Goal: Use online tool/utility

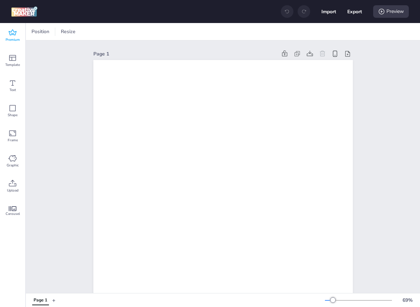
click at [21, 34] on div "Premium" at bounding box center [12, 35] width 25 height 25
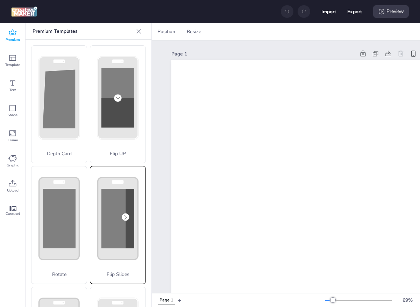
click at [128, 242] on div "Flip Slides" at bounding box center [118, 225] width 56 height 118
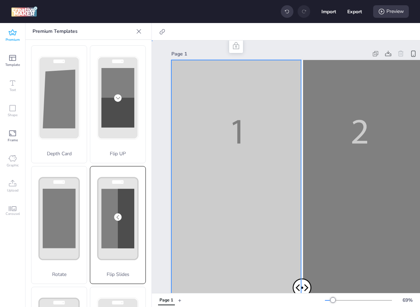
click at [199, 165] on div at bounding box center [300, 290] width 259 height 461
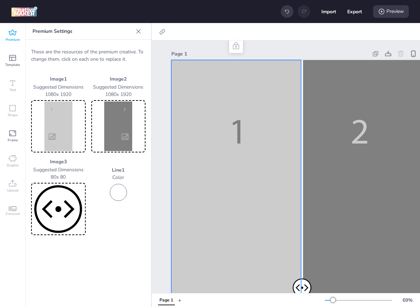
click at [199, 165] on div at bounding box center [300, 290] width 259 height 461
click at [70, 130] on img at bounding box center [58, 127] width 52 height 50
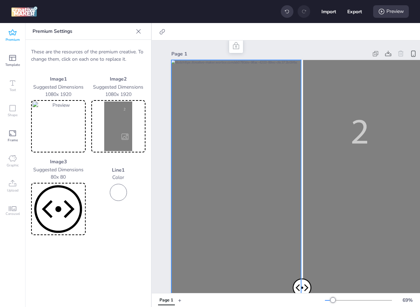
click at [124, 127] on img at bounding box center [119, 127] width 52 height 50
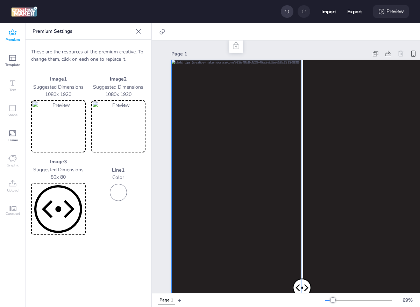
click at [388, 15] on div "Preview" at bounding box center [391, 11] width 36 height 13
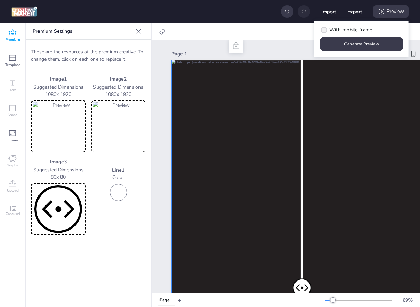
click at [363, 28] on span "With mobile frame" at bounding box center [350, 29] width 43 height 7
click at [325, 30] on input "With mobile frame" at bounding box center [322, 32] width 5 height 5
checkbox input "true"
click at [361, 42] on button "Generate Preview" at bounding box center [361, 44] width 81 height 14
click at [16, 36] on icon at bounding box center [12, 33] width 8 height 8
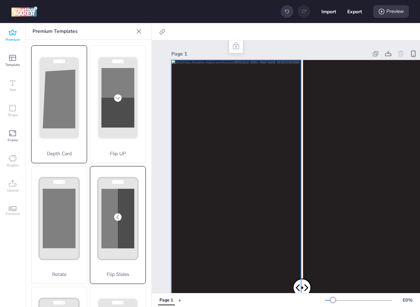
click at [0, 0] on rect at bounding box center [0, 0] width 0 height 0
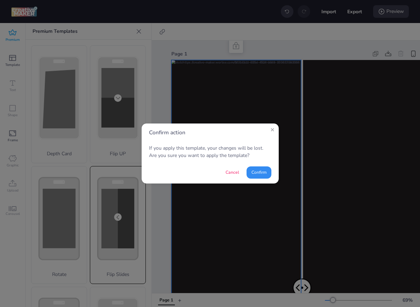
click at [252, 170] on button "Confirm" at bounding box center [258, 173] width 25 height 12
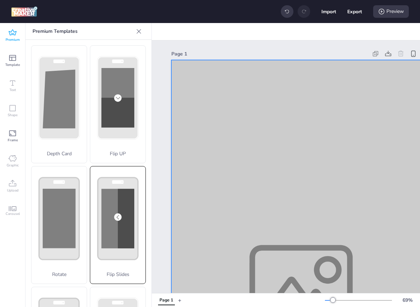
click at [257, 172] on div at bounding box center [300, 290] width 259 height 461
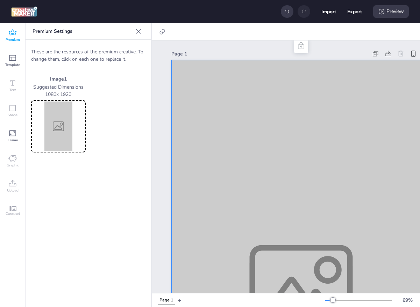
click at [64, 125] on img at bounding box center [58, 127] width 52 height 50
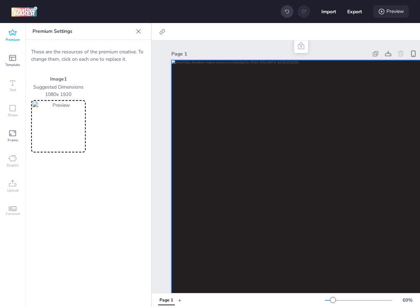
click at [395, 14] on div "Preview" at bounding box center [391, 11] width 36 height 13
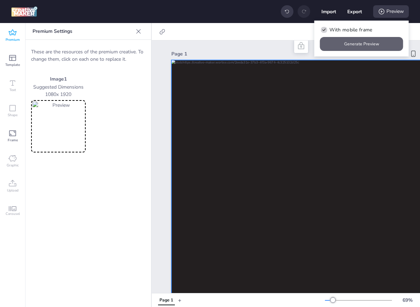
click at [355, 48] on button "Generate Preview" at bounding box center [361, 44] width 83 height 14
click at [355, 46] on button "Generate Preview" at bounding box center [361, 44] width 81 height 14
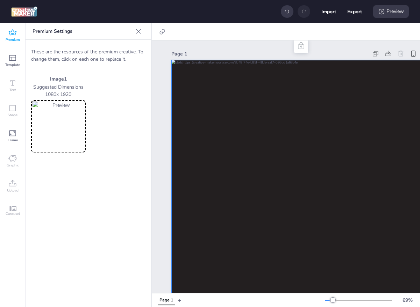
click at [9, 31] on icon at bounding box center [13, 32] width 8 height 6
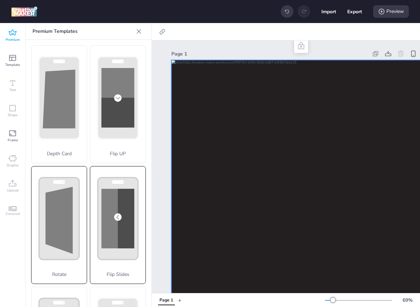
click at [65, 197] on div "Rotate" at bounding box center [59, 225] width 56 height 118
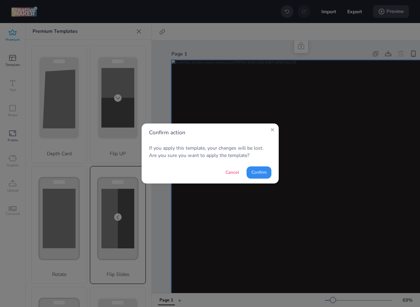
click at [259, 173] on button "Confirm" at bounding box center [258, 173] width 25 height 12
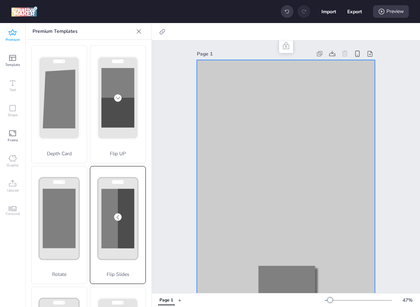
click at [232, 116] on div at bounding box center [286, 218] width 178 height 316
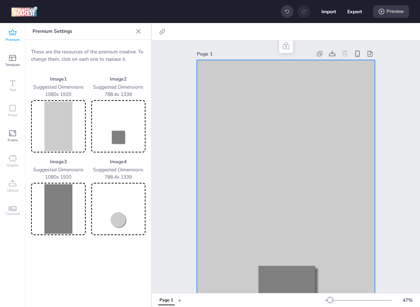
click at [75, 124] on img at bounding box center [58, 127] width 52 height 50
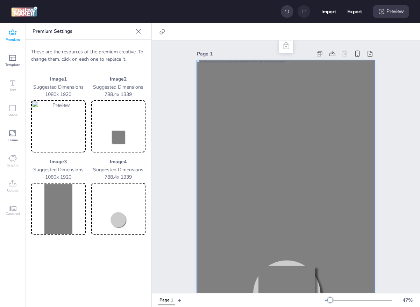
click at [52, 196] on img at bounding box center [58, 209] width 52 height 50
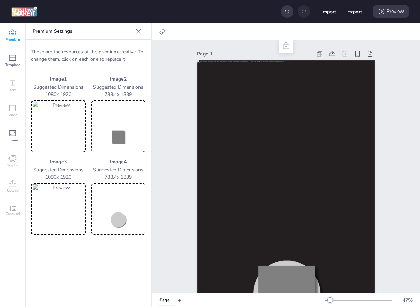
click at [51, 140] on img at bounding box center [58, 127] width 52 height 50
click at [118, 137] on img at bounding box center [119, 127] width 52 height 50
click at [110, 131] on img at bounding box center [119, 127] width 52 height 50
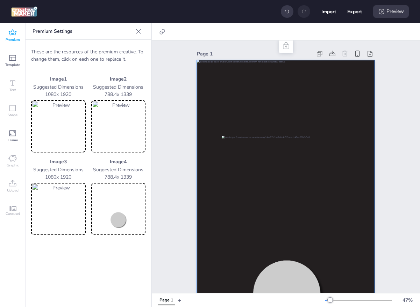
click at [120, 208] on img at bounding box center [119, 209] width 52 height 50
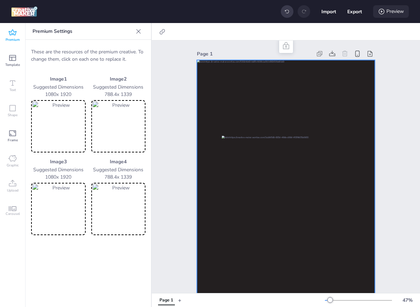
click at [402, 10] on div "Preview" at bounding box center [391, 11] width 36 height 13
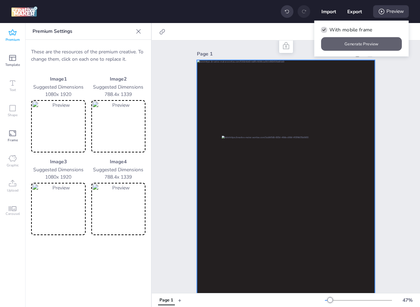
click at [383, 40] on button "Generate Preview" at bounding box center [361, 44] width 81 height 14
click at [16, 39] on span "Premium" at bounding box center [13, 40] width 14 height 6
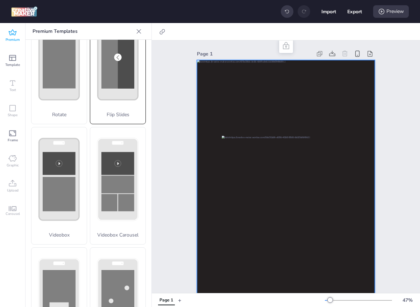
scroll to position [161, 0]
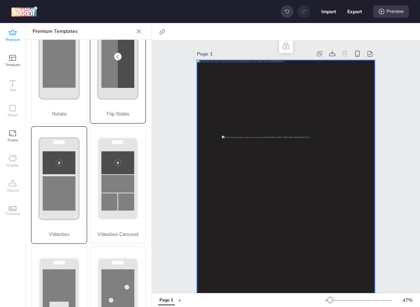
click at [38, 166] on icon at bounding box center [58, 179] width 55 height 104
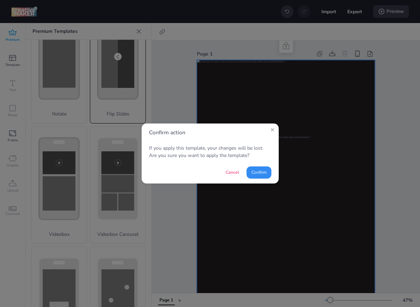
click at [251, 168] on button "Confirm" at bounding box center [258, 173] width 25 height 12
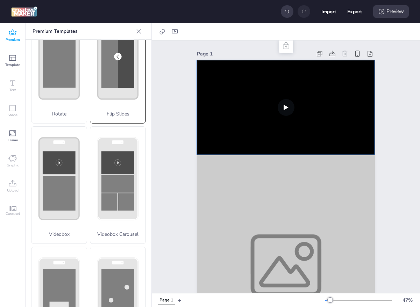
click at [235, 84] on video at bounding box center [286, 107] width 178 height 95
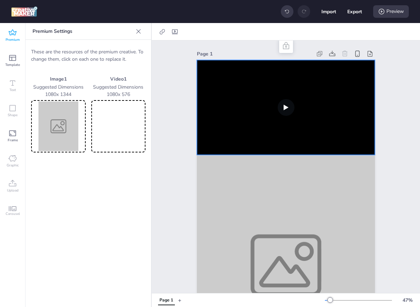
click at [235, 84] on video at bounding box center [286, 107] width 178 height 95
click at [111, 120] on video at bounding box center [119, 127] width 52 height 50
click at [257, 189] on div at bounding box center [286, 265] width 178 height 221
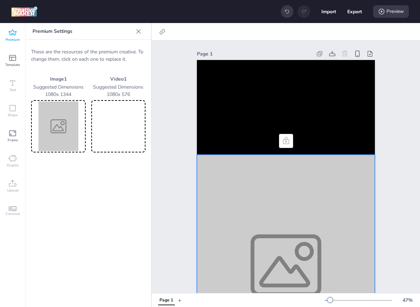
click at [54, 94] on p "1080 x 1344" at bounding box center [58, 94] width 54 height 7
click at [56, 112] on img at bounding box center [58, 127] width 52 height 50
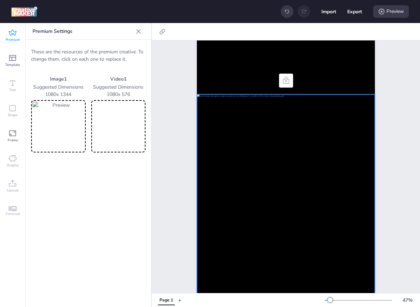
scroll to position [91, 0]
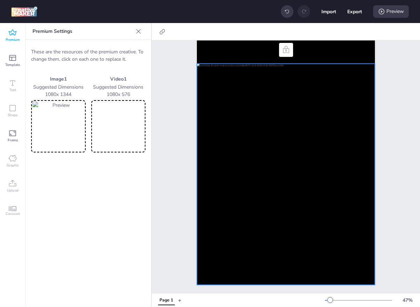
click at [64, 118] on img at bounding box center [58, 127] width 52 height 50
